Goal: Information Seeking & Learning: Learn about a topic

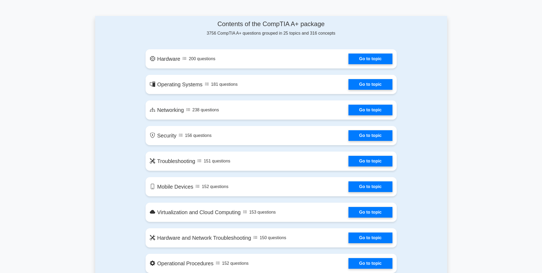
click at [348, 60] on link "Go to topic" at bounding box center [370, 59] width 44 height 11
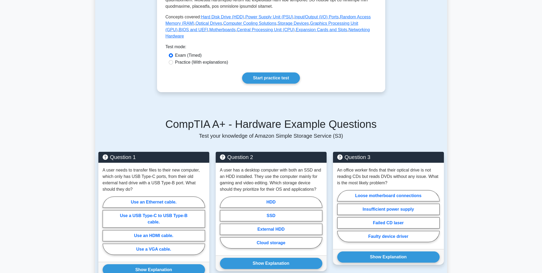
scroll to position [213, 0]
